Goal: Communication & Community: Answer question/provide support

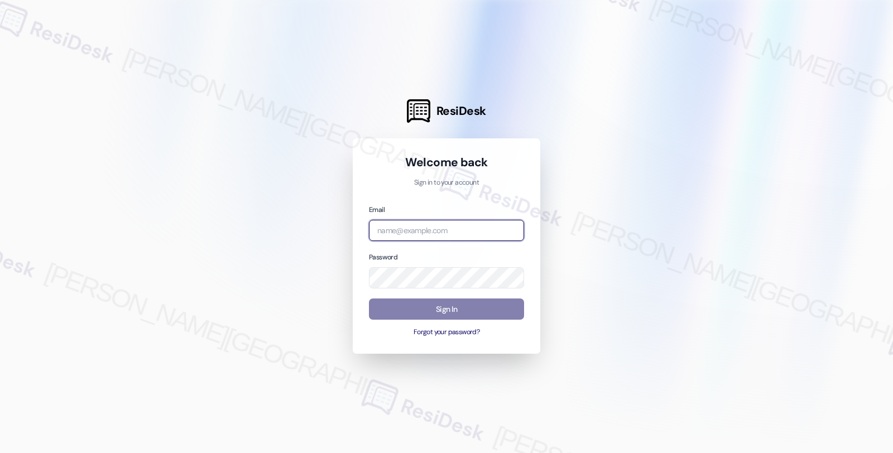
click at [406, 231] on input "email" at bounding box center [446, 231] width 155 height 22
type input "shp"
click at [404, 230] on input "shp" at bounding box center [446, 231] width 155 height 22
click at [521, 235] on input "shp" at bounding box center [446, 231] width 155 height 22
click at [642, 338] on div at bounding box center [446, 226] width 893 height 453
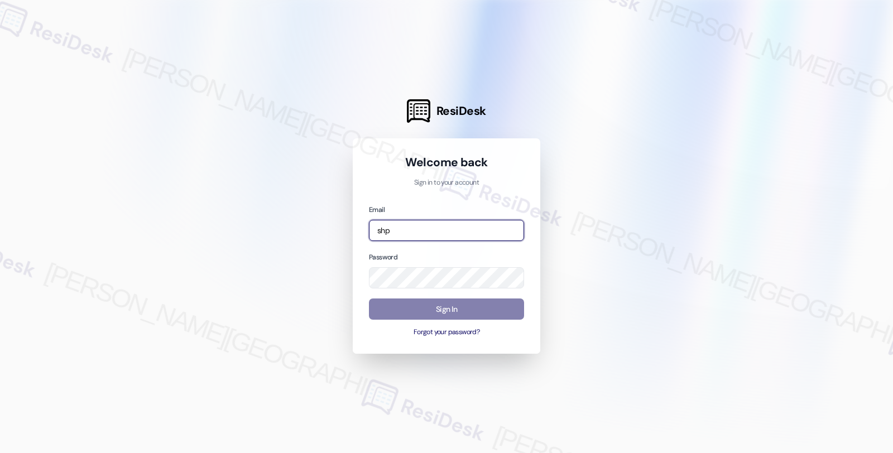
click at [443, 238] on input "shp" at bounding box center [446, 231] width 155 height 22
click at [440, 231] on input "shp" at bounding box center [446, 231] width 155 height 22
click at [634, 278] on div at bounding box center [446, 226] width 893 height 453
click at [455, 225] on input "shp" at bounding box center [446, 231] width 155 height 22
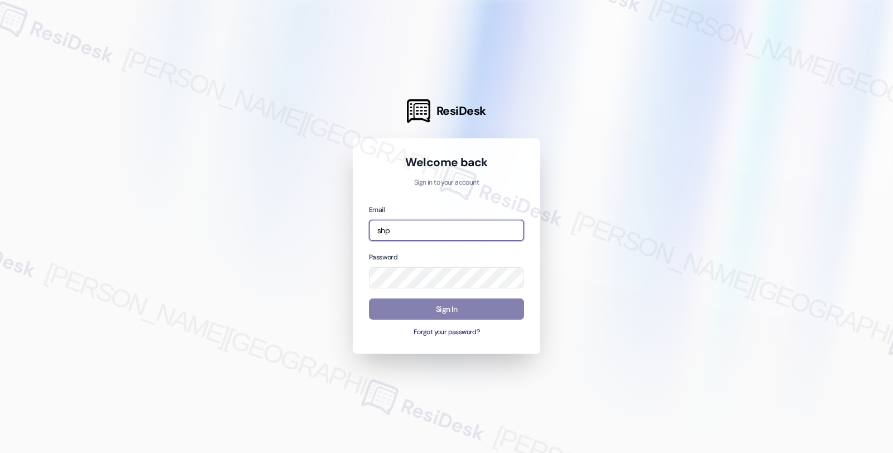
paste input "email"
click at [464, 232] on input "email" at bounding box center [446, 231] width 155 height 22
click at [634, 297] on div at bounding box center [446, 226] width 893 height 453
click at [434, 229] on input "email" at bounding box center [446, 231] width 155 height 22
paste input "[EMAIL_ADDRESS][PERSON_NAME][DOMAIN_NAME]"
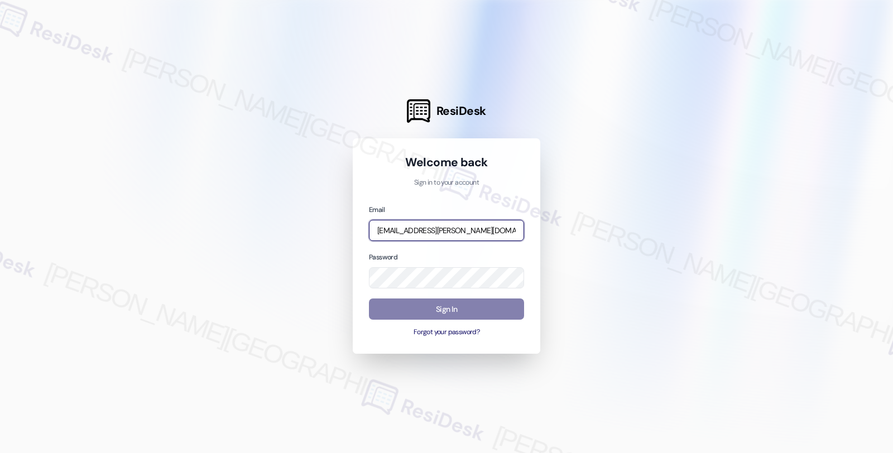
scroll to position [0, 20]
type input "[EMAIL_ADDRESS][PERSON_NAME][DOMAIN_NAME]"
drag, startPoint x: 620, startPoint y: 331, endPoint x: 609, endPoint y: 330, distance: 11.3
click at [620, 331] on div at bounding box center [446, 226] width 893 height 453
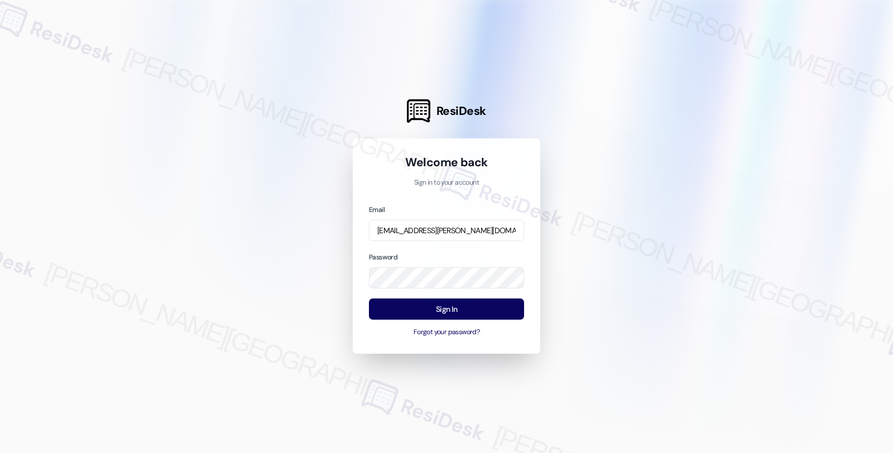
click at [647, 258] on div at bounding box center [446, 226] width 893 height 453
click at [488, 308] on button "Sign In" at bounding box center [446, 310] width 155 height 22
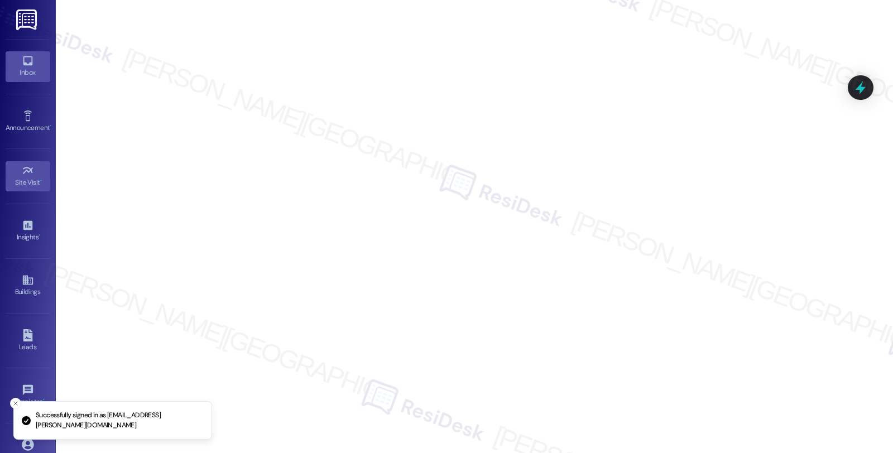
click at [31, 65] on icon at bounding box center [28, 61] width 12 height 12
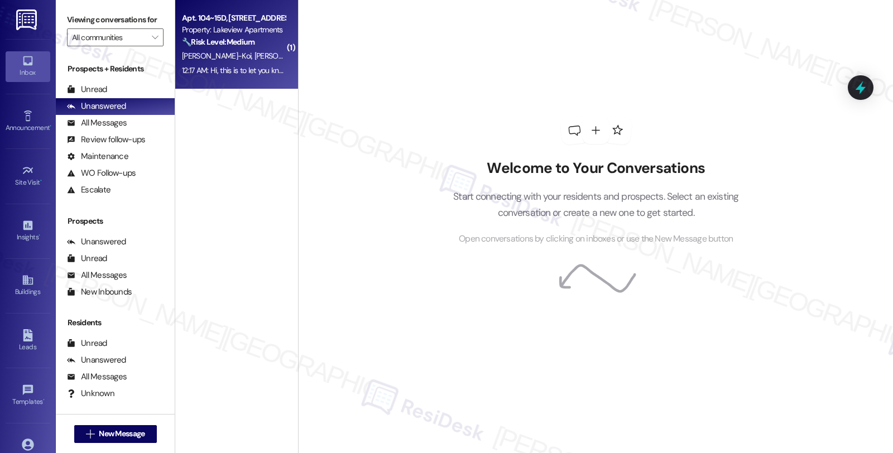
click at [327, 59] on span "[PERSON_NAME]-Koi" at bounding box center [361, 56] width 69 height 10
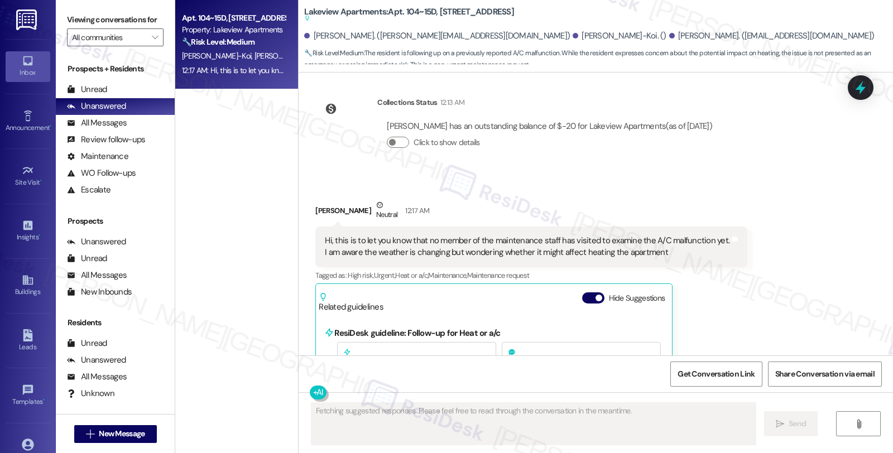
scroll to position [14676, 0]
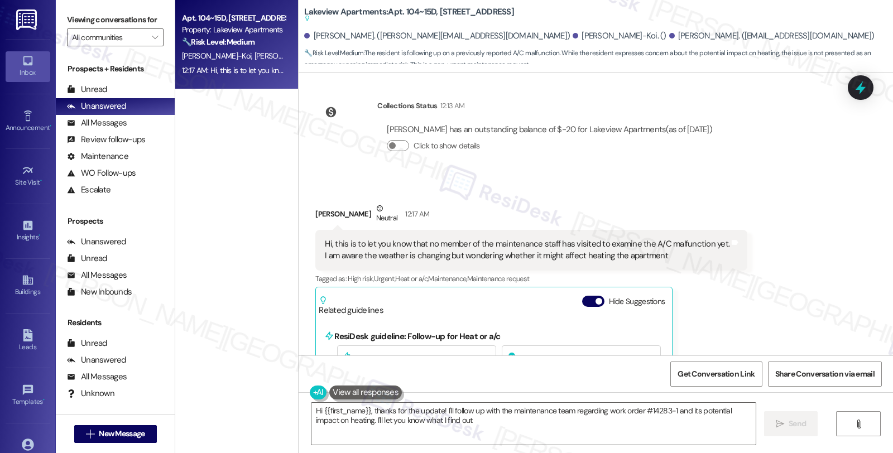
type textarea "Hi {{first_name}}, thanks for the update! I'll follow up with the maintenance t…"
